Goal: Task Accomplishment & Management: Use online tool/utility

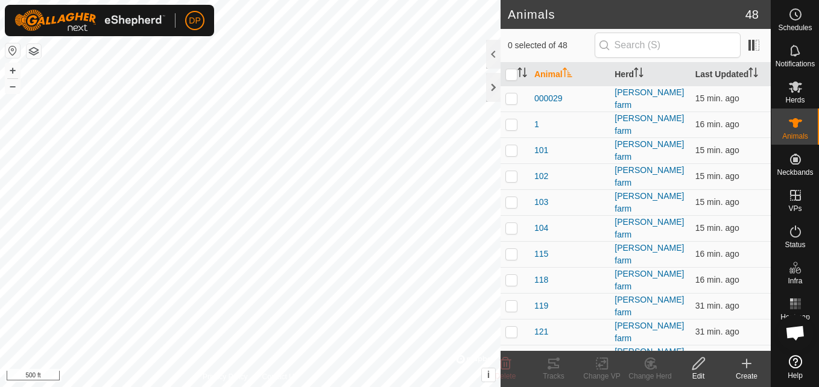
scroll to position [1254, 0]
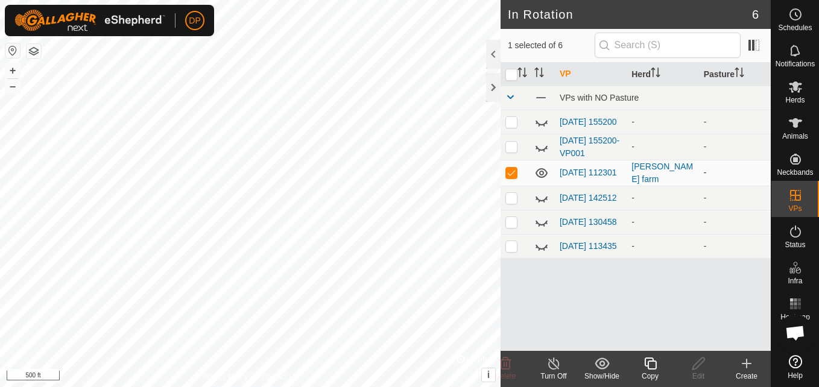
click at [512, 170] on td at bounding box center [515, 173] width 29 height 26
checkbox input "false"
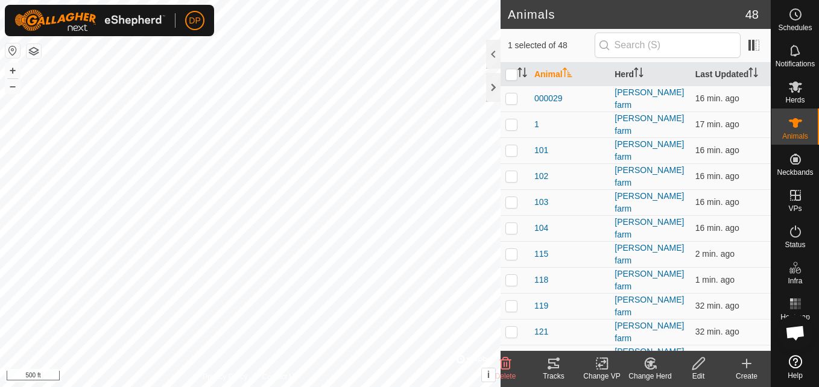
click at [545, 366] on tracks-svg-icon at bounding box center [554, 364] width 48 height 14
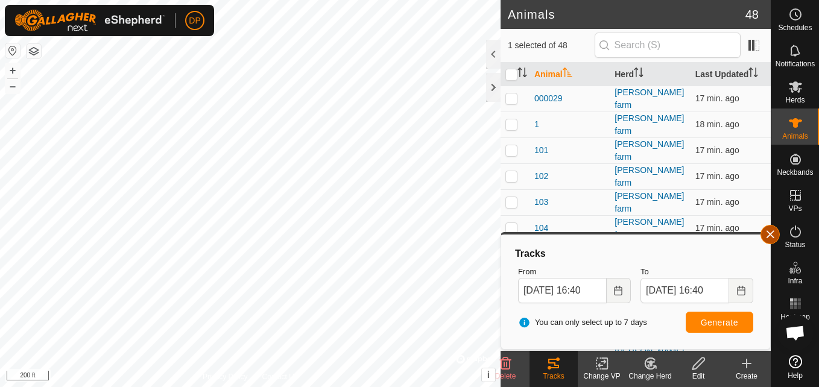
click at [766, 233] on button "button" at bounding box center [770, 234] width 19 height 19
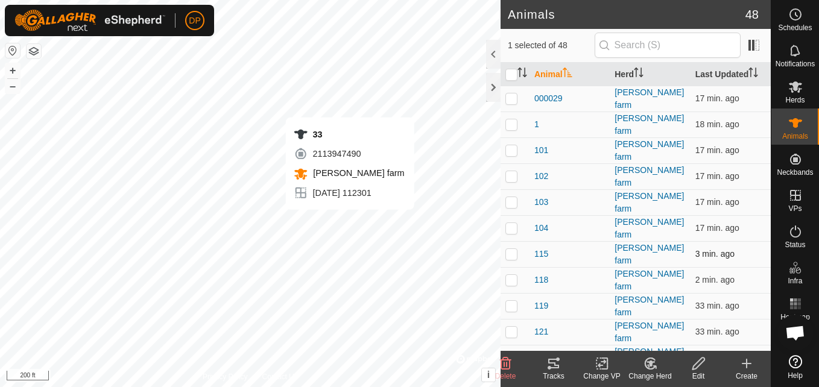
checkbox input "false"
click at [556, 366] on icon at bounding box center [553, 364] width 11 height 10
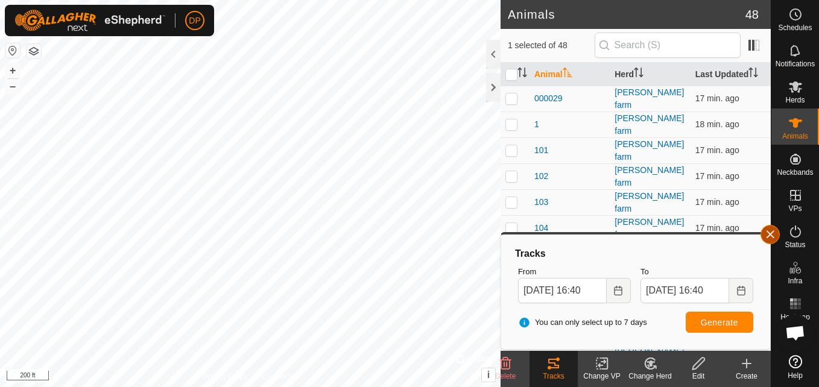
click at [772, 236] on button "button" at bounding box center [770, 234] width 19 height 19
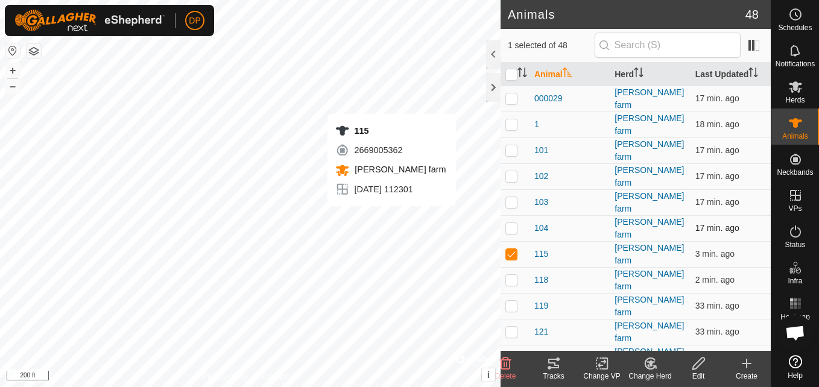
checkbox input "false"
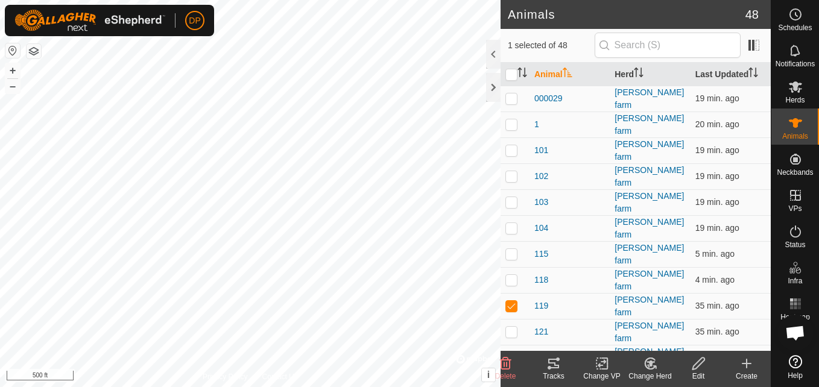
click at [552, 364] on icon at bounding box center [554, 364] width 14 height 14
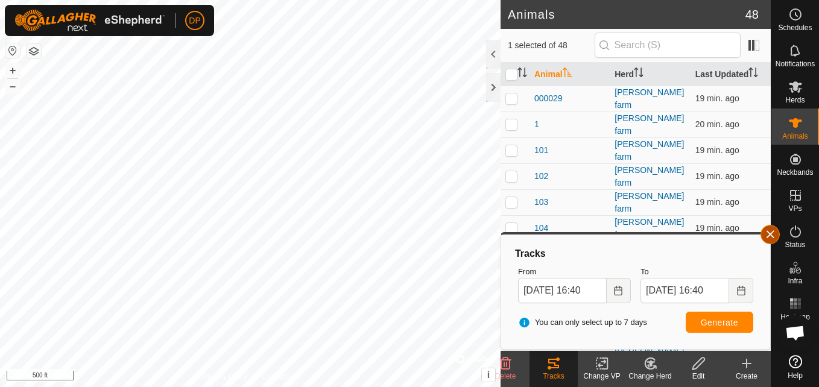
click at [766, 229] on button "button" at bounding box center [770, 234] width 19 height 19
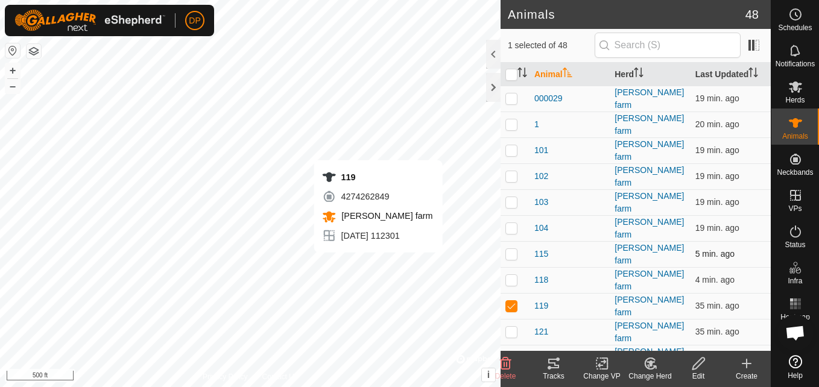
checkbox input "false"
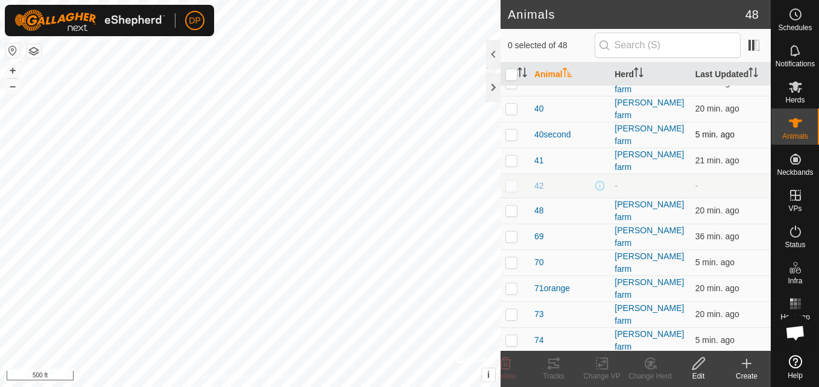
scroll to position [845, 0]
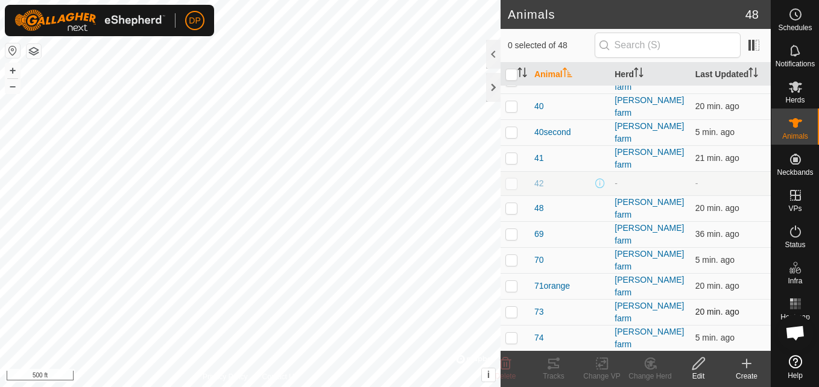
click at [509, 307] on p-checkbox at bounding box center [512, 312] width 12 height 10
click at [553, 366] on icon at bounding box center [554, 364] width 14 height 14
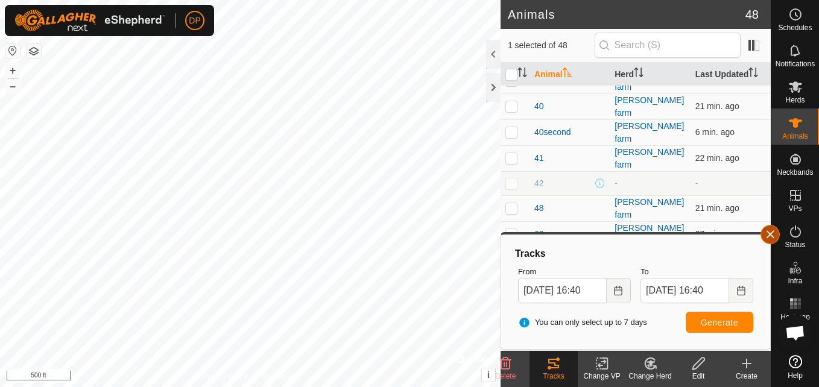
click at [768, 232] on button "button" at bounding box center [770, 234] width 19 height 19
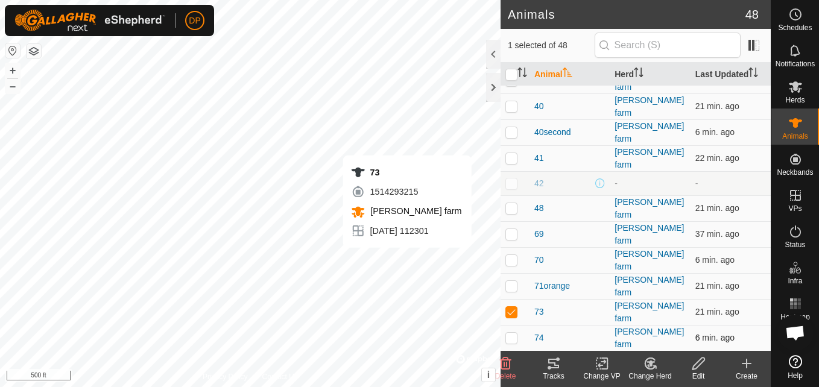
checkbox input "false"
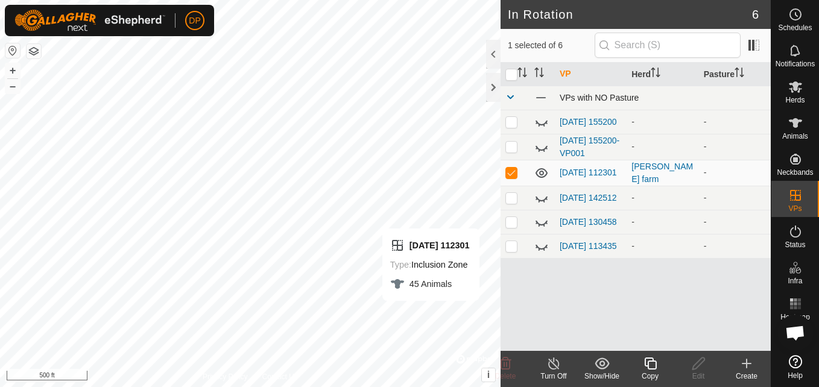
checkbox input "false"
